Goal: Transaction & Acquisition: Purchase product/service

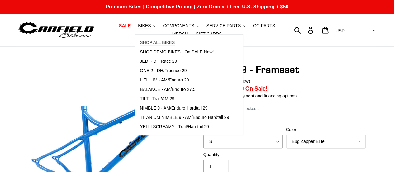
select select "highest-rating"
click at [140, 43] on span "SHOP ALL BIKES" at bounding box center [157, 42] width 35 height 5
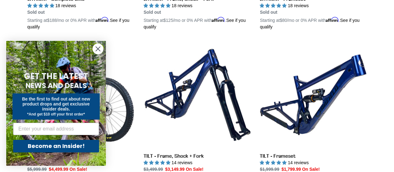
scroll to position [302, 0]
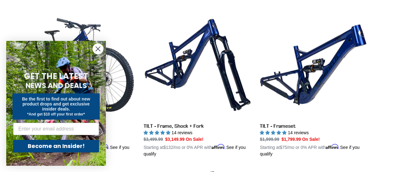
click at [96, 48] on circle "Close dialog" at bounding box center [98, 49] width 10 height 10
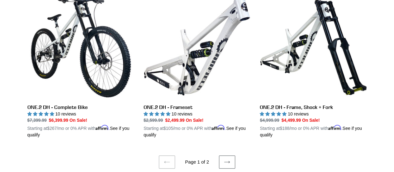
scroll to position [1404, 0]
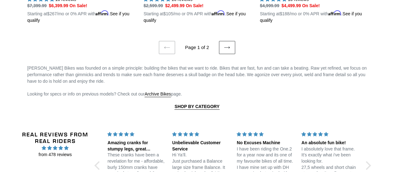
click at [222, 43] on link "Next page" at bounding box center [227, 47] width 16 height 13
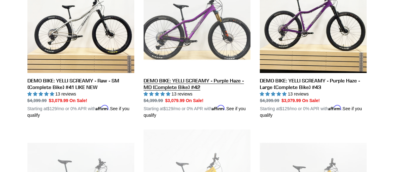
scroll to position [873, 0]
